Goal: Check status: Check status

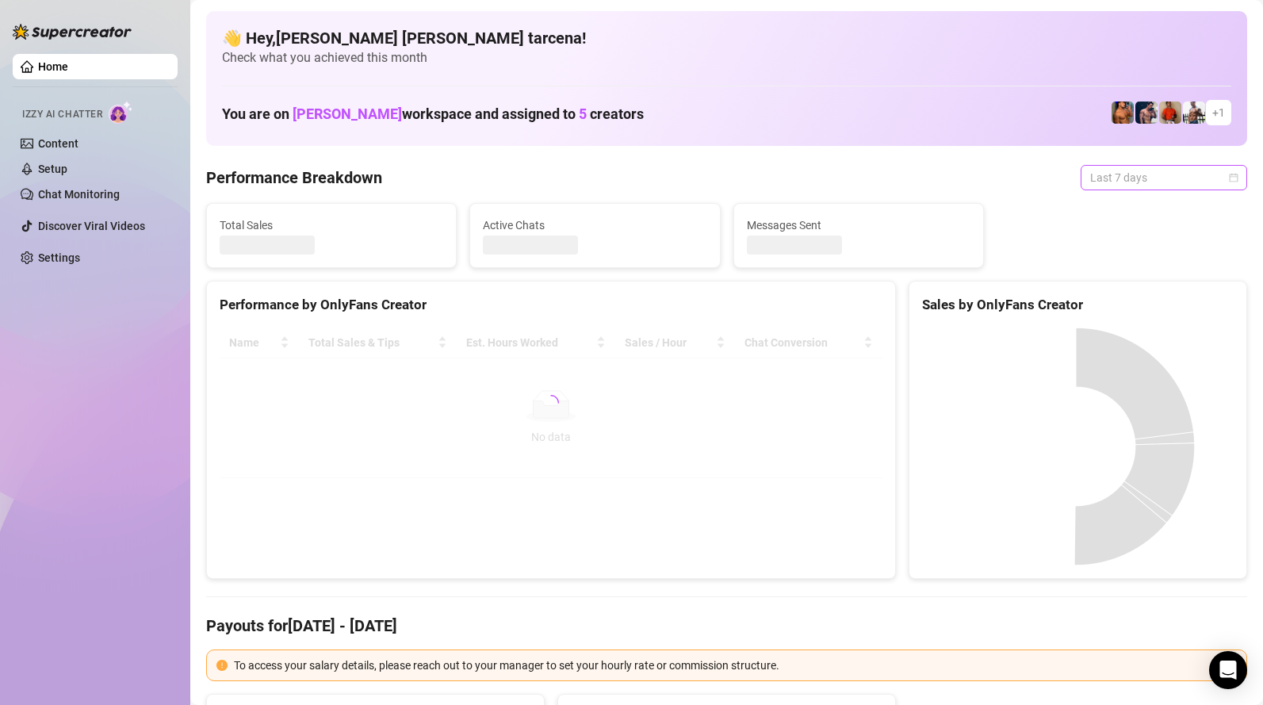
click at [1137, 183] on span "Last 7 days" at bounding box center [1164, 178] width 148 height 24
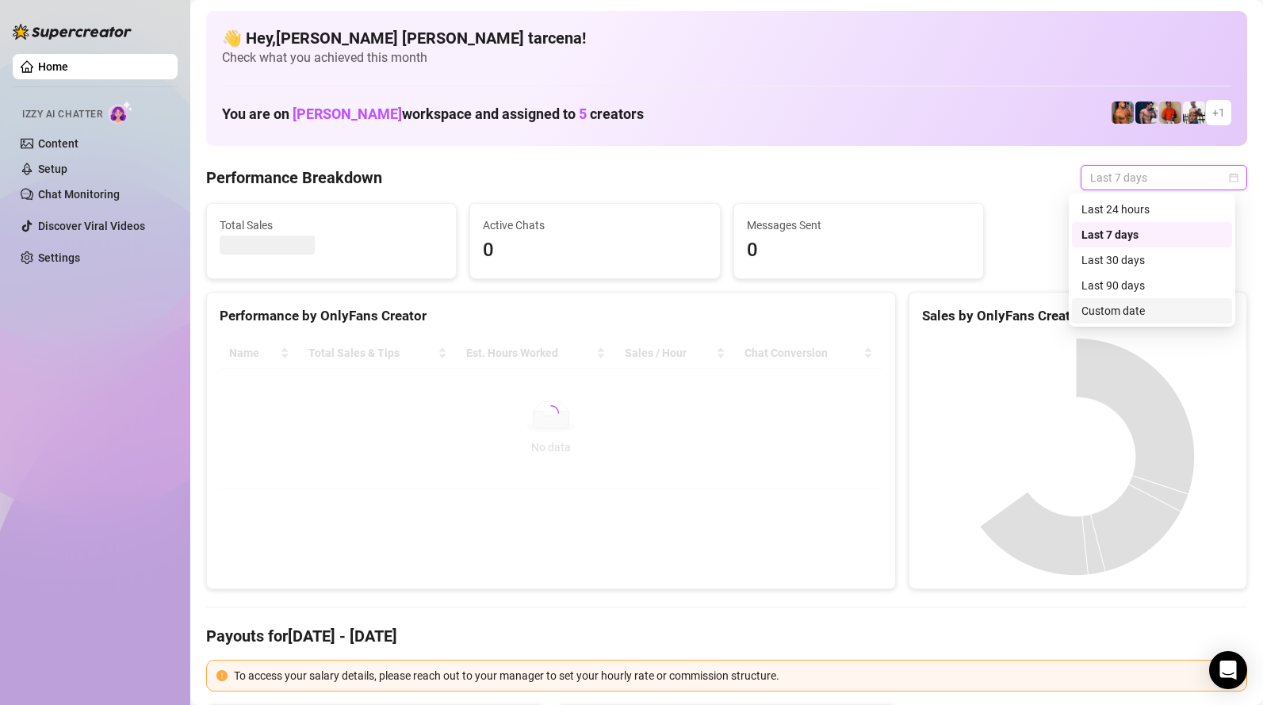
click at [1127, 305] on div "Custom date" at bounding box center [1152, 310] width 141 height 17
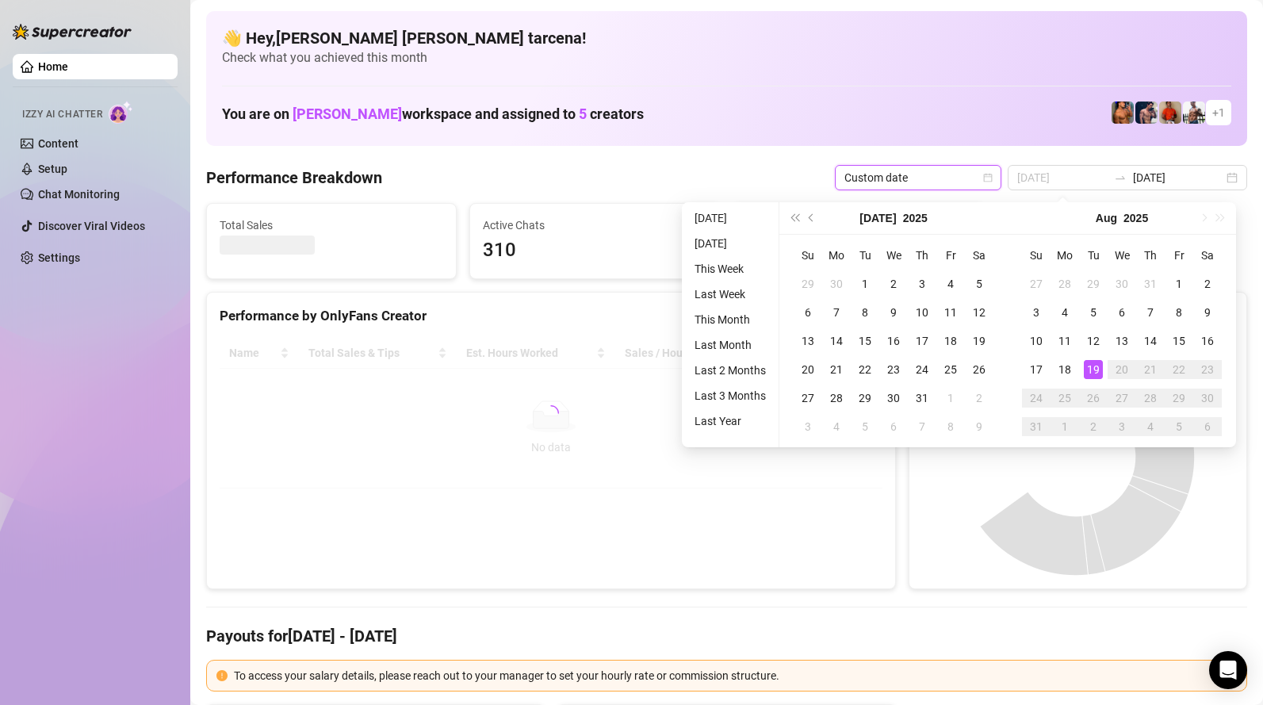
type input "[DATE]"
click at [1098, 371] on div "19" at bounding box center [1093, 369] width 19 height 19
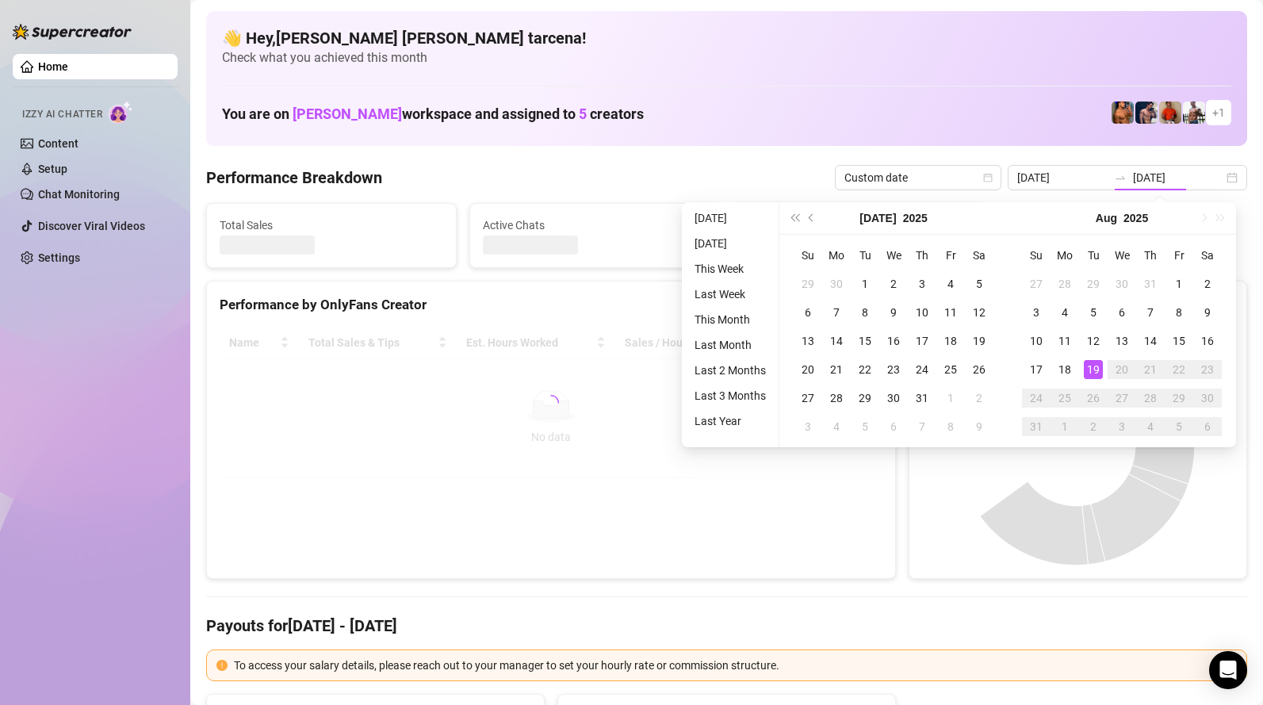
type input "[DATE]"
